Goal: Information Seeking & Learning: Learn about a topic

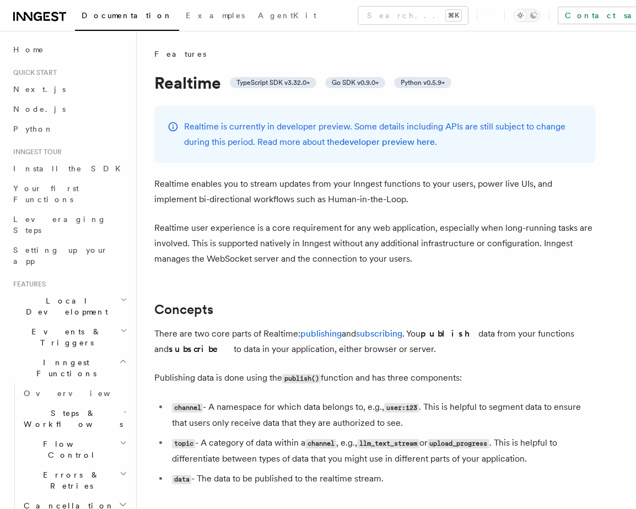
click at [274, 130] on p "Realtime is currently in developer preview. Some details including APIs are sti…" at bounding box center [383, 134] width 398 height 31
click at [254, 139] on p "Realtime is currently in developer preview. Some details including APIs are sti…" at bounding box center [383, 134] width 398 height 31
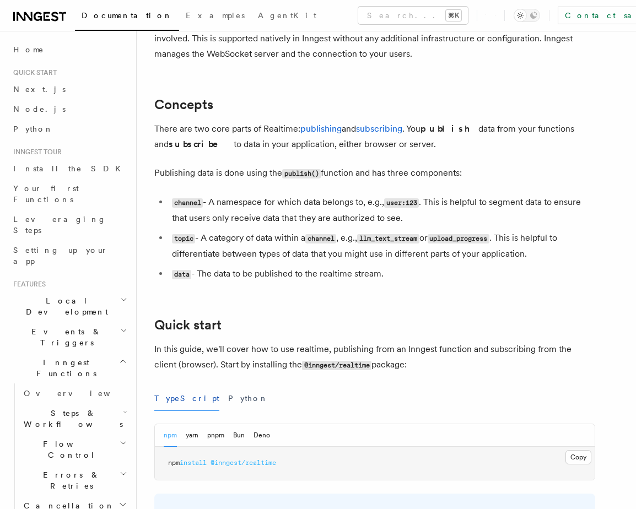
scroll to position [277, 0]
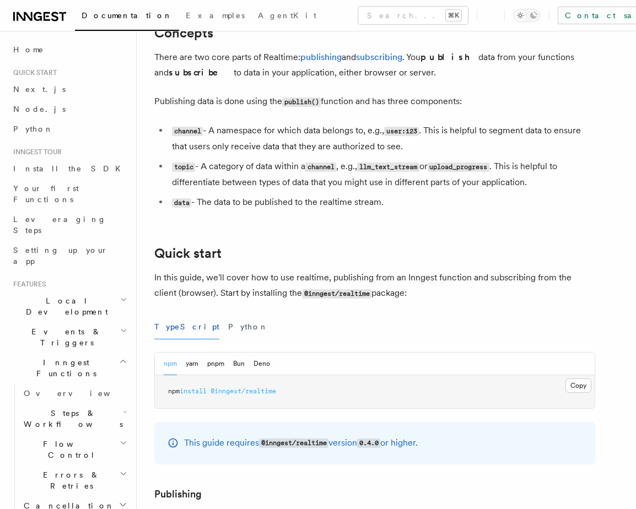
click at [287, 141] on li "channel - A namespace for which data belongs to, e.g., user:123 . This is helpf…" at bounding box center [382, 138] width 426 height 31
click at [300, 127] on li "channel - A namespace for which data belongs to, e.g., user:123 . This is helpf…" at bounding box center [382, 138] width 426 height 31
click at [278, 152] on li "channel - A namespace for which data belongs to, e.g., user:123 . This is helpf…" at bounding box center [382, 138] width 426 height 31
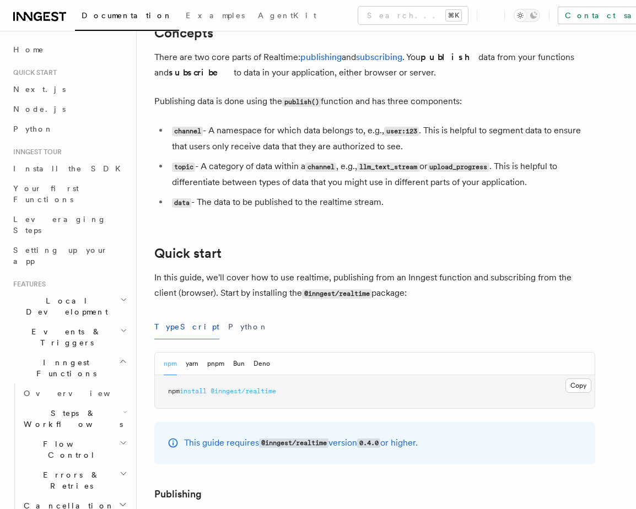
click at [278, 152] on li "channel - A namespace for which data belongs to, e.g., user:123 . This is helpf…" at bounding box center [382, 138] width 426 height 31
click at [275, 165] on li "topic - A category of data within a channel , e.g., llm_text_stream or upload_p…" at bounding box center [382, 174] width 426 height 31
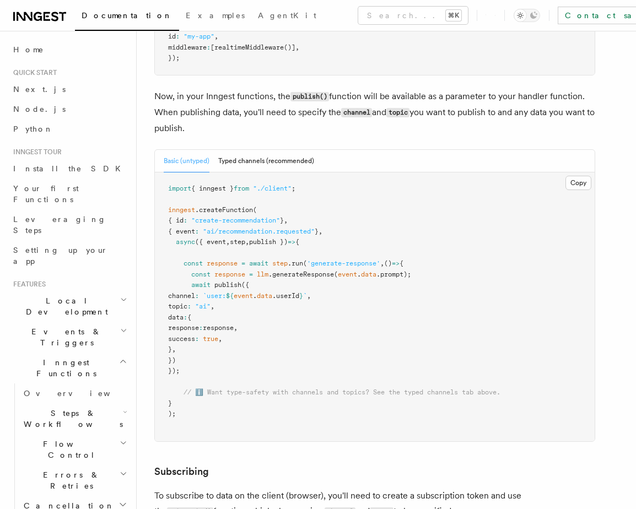
scroll to position [913, 0]
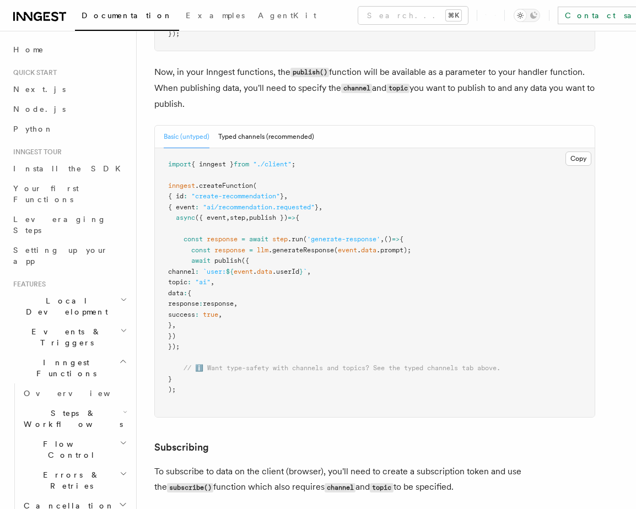
click at [268, 249] on span "llm" at bounding box center [263, 250] width 12 height 8
click at [271, 278] on pre "import { inngest } from "./client" ; inngest .createFunction ( { id : "create-r…" at bounding box center [375, 282] width 440 height 269
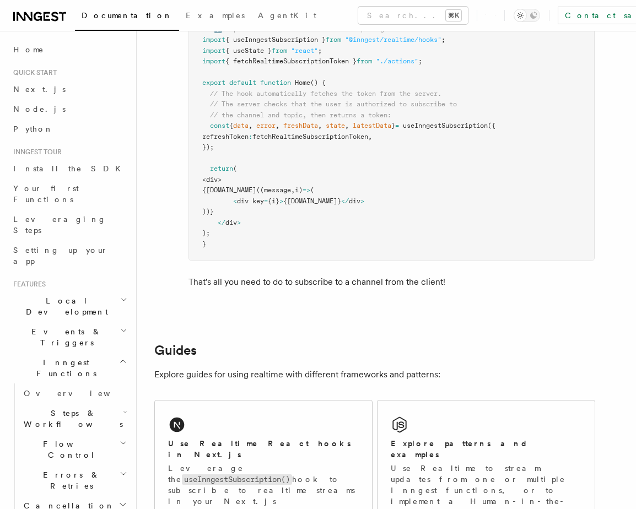
scroll to position [0, 0]
